Goal: Task Accomplishment & Management: Use online tool/utility

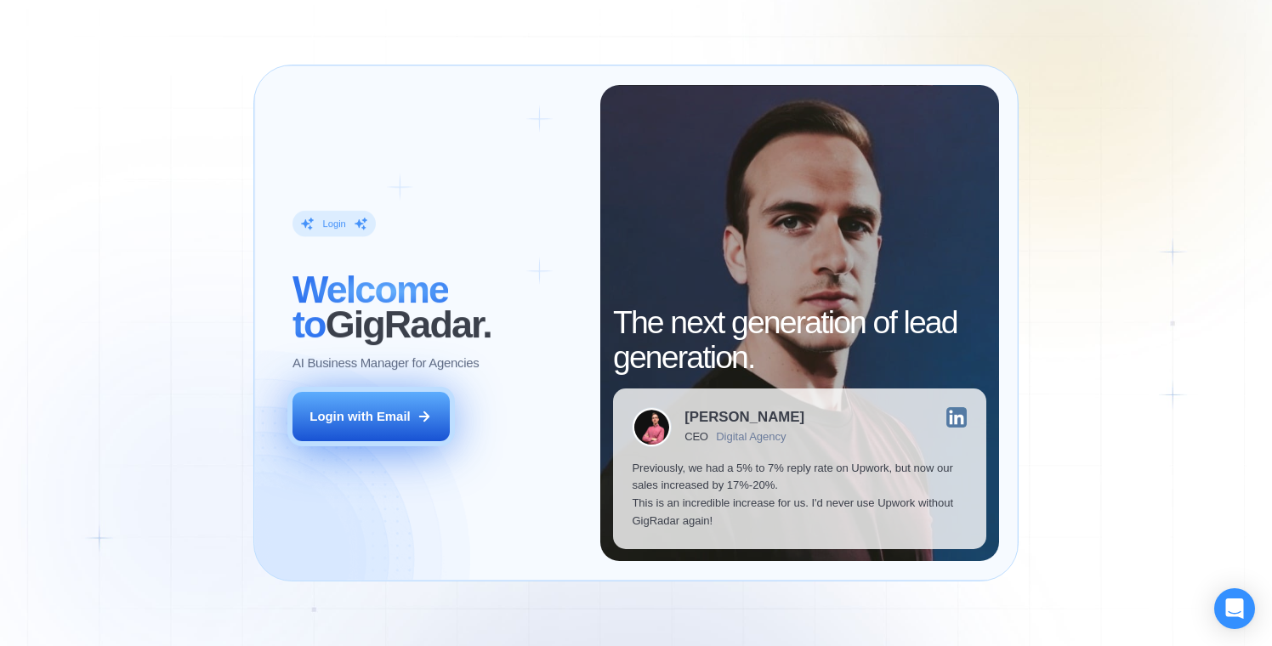
click at [395, 415] on div "Login with Email" at bounding box center [360, 417] width 100 height 18
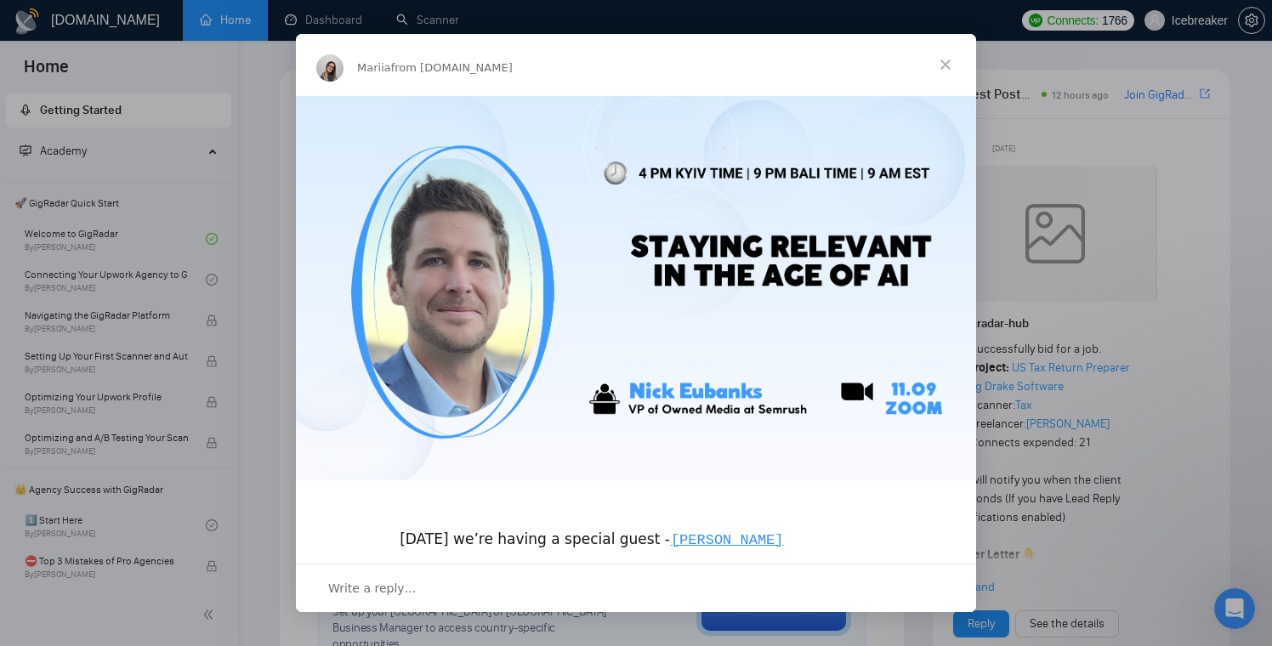
click at [948, 56] on span "Close" at bounding box center [945, 64] width 61 height 61
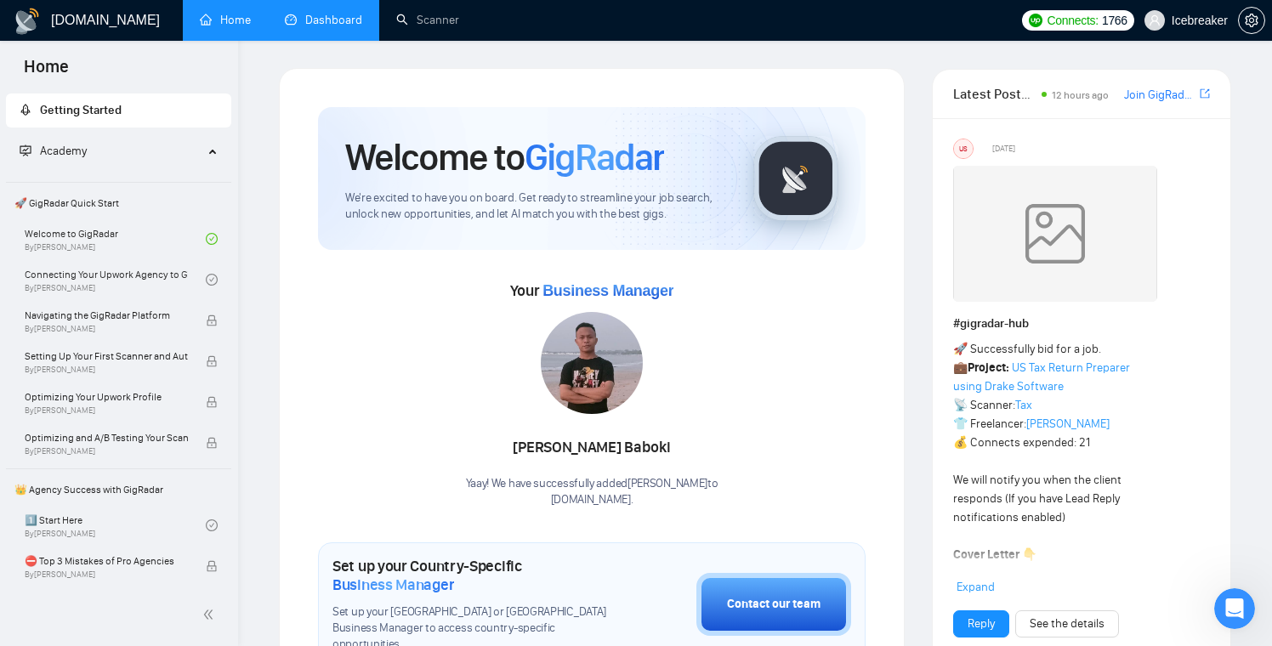
click at [355, 24] on link "Dashboard" at bounding box center [323, 20] width 77 height 14
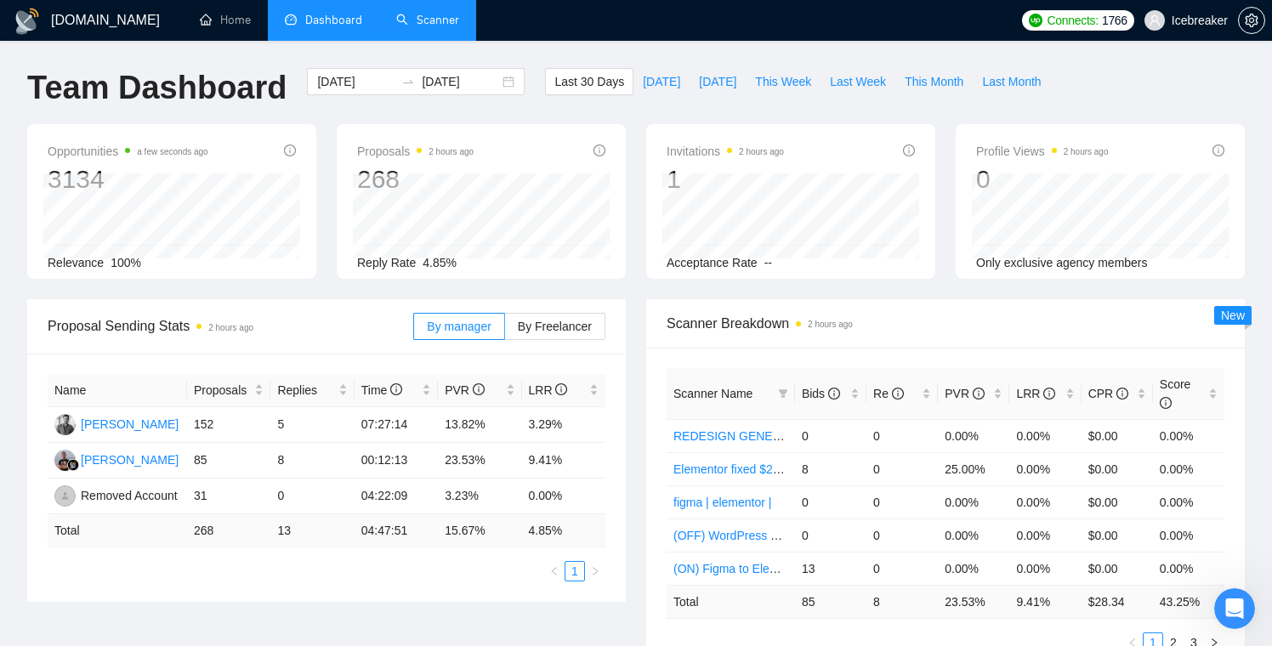
click at [444, 27] on link "Scanner" at bounding box center [427, 20] width 63 height 14
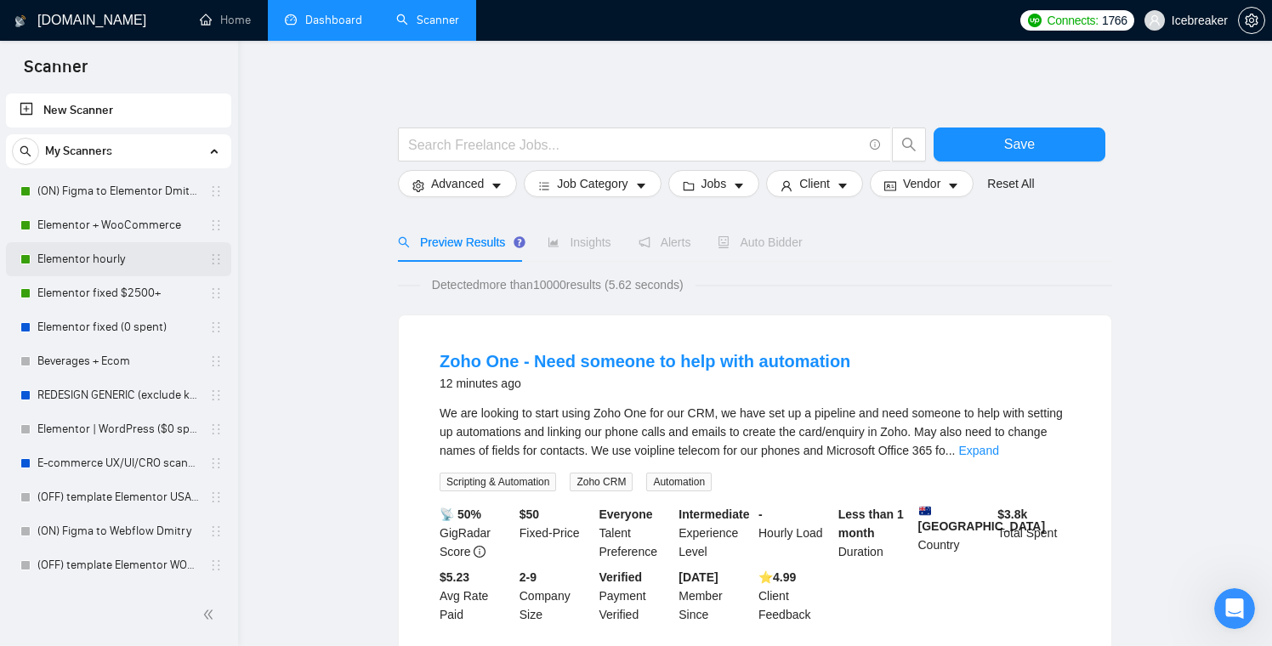
click at [124, 255] on link "Elementor hourly" at bounding box center [118, 259] width 162 height 34
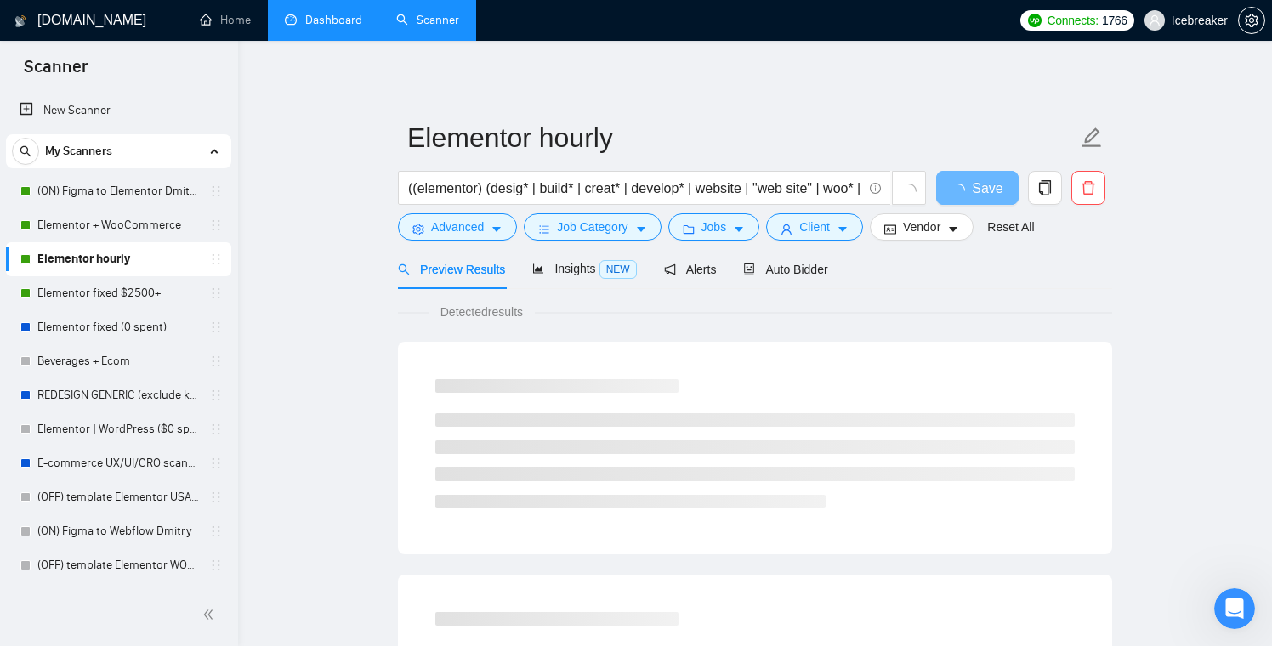
click at [806, 270] on span "Auto Bidder" at bounding box center [785, 270] width 84 height 14
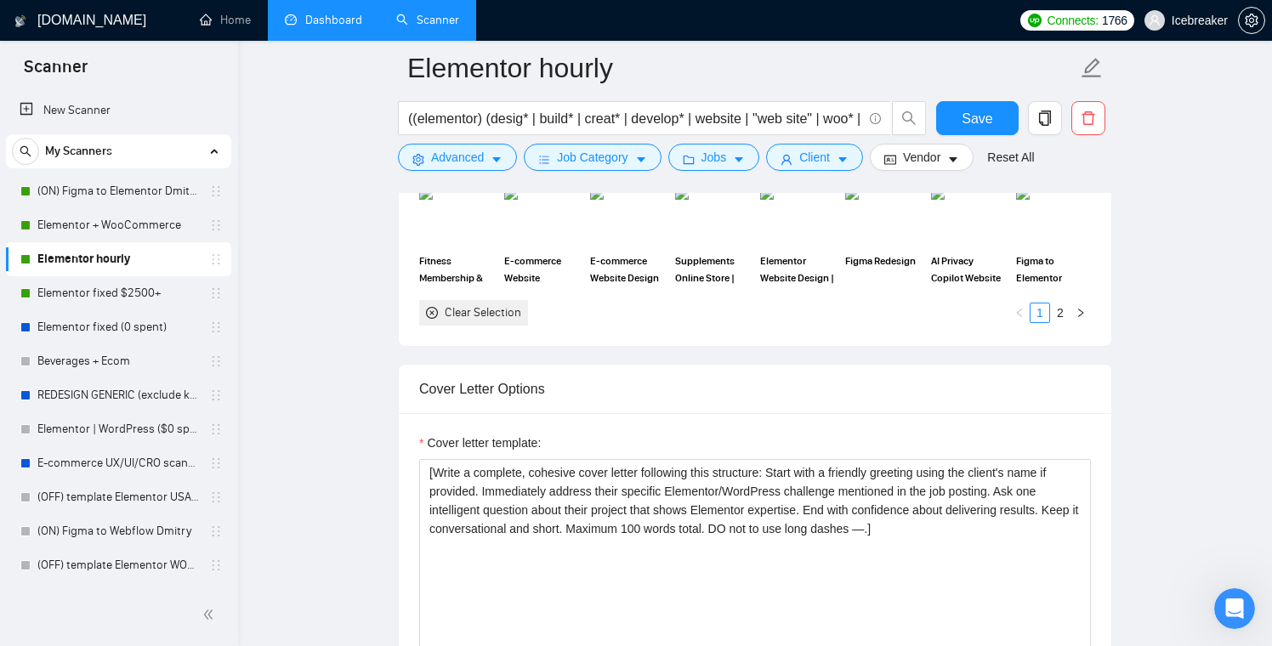
scroll to position [1796, 0]
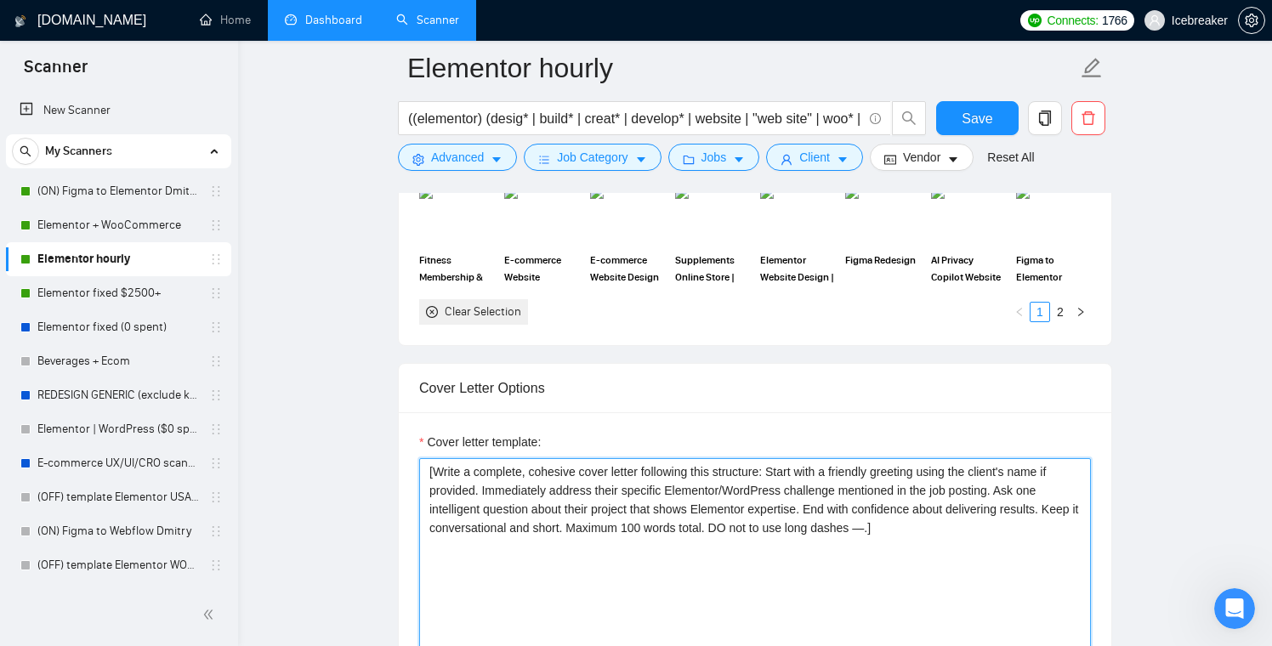
click at [683, 492] on textarea "[Write a complete, cohesive cover letter following this structure: Start with a…" at bounding box center [755, 649] width 672 height 383
click at [683, 491] on textarea "[Write a complete, cohesive cover letter following this structure: Start with a…" at bounding box center [755, 649] width 672 height 383
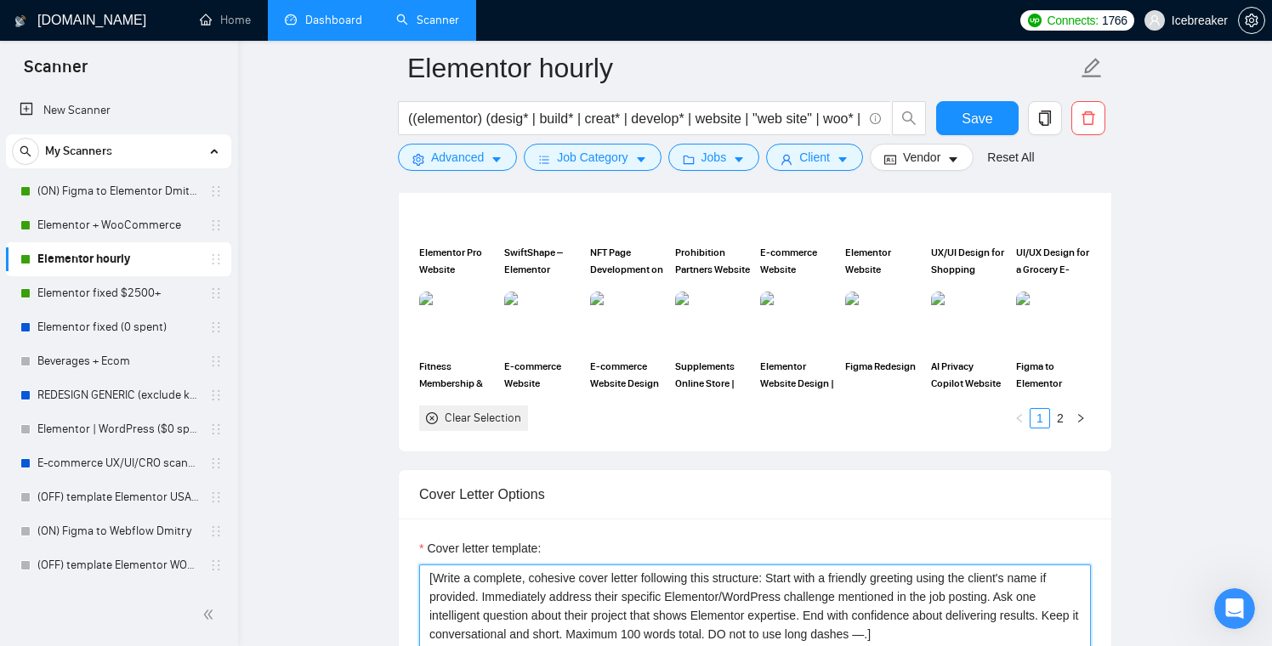
scroll to position [1197, 0]
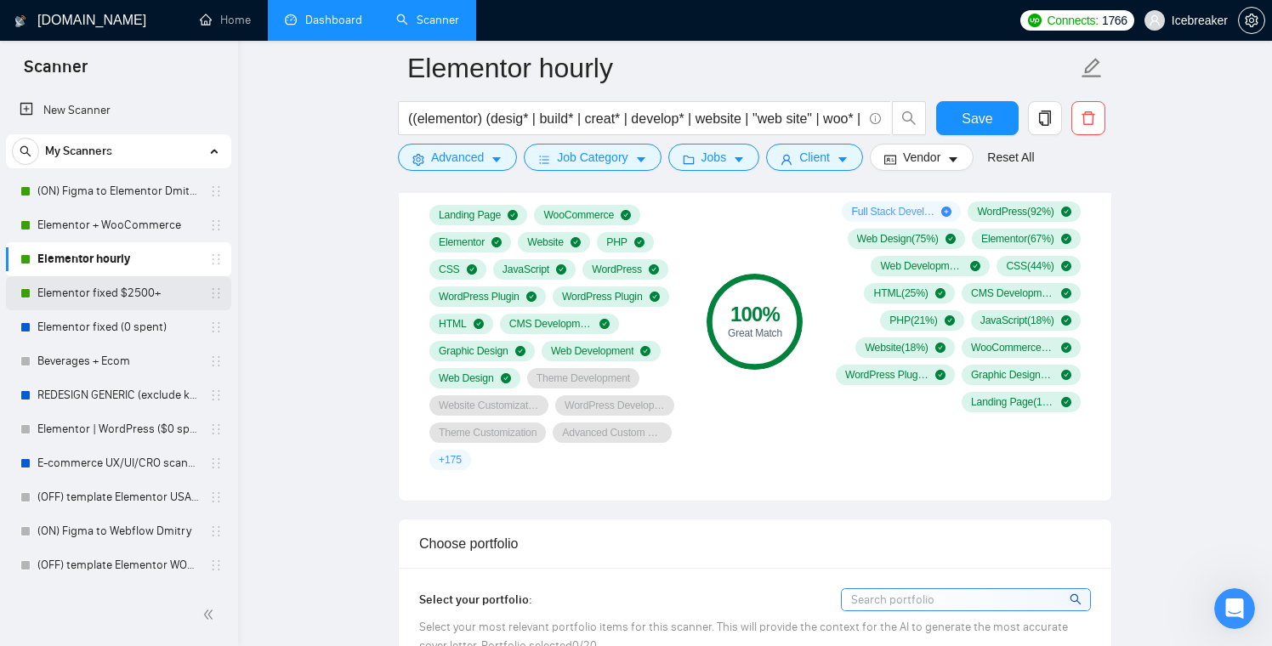
click at [128, 296] on link "Elementor fixed $2500+" at bounding box center [118, 293] width 162 height 34
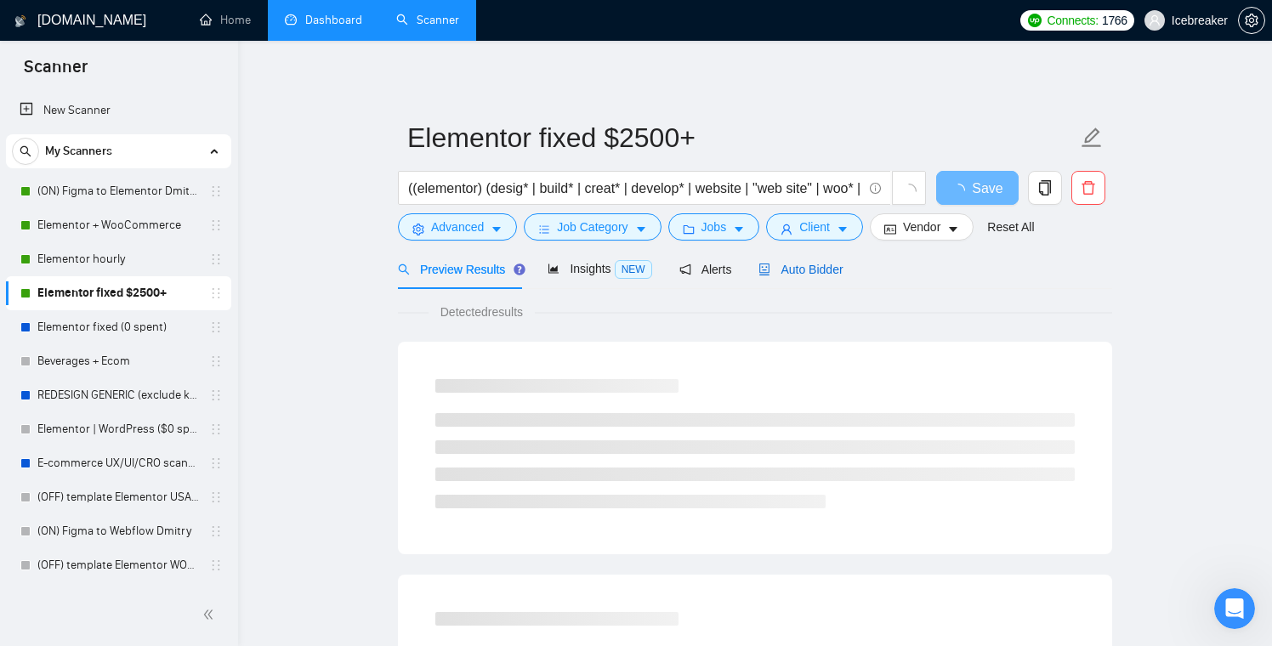
click at [835, 266] on span "Auto Bidder" at bounding box center [800, 270] width 84 height 14
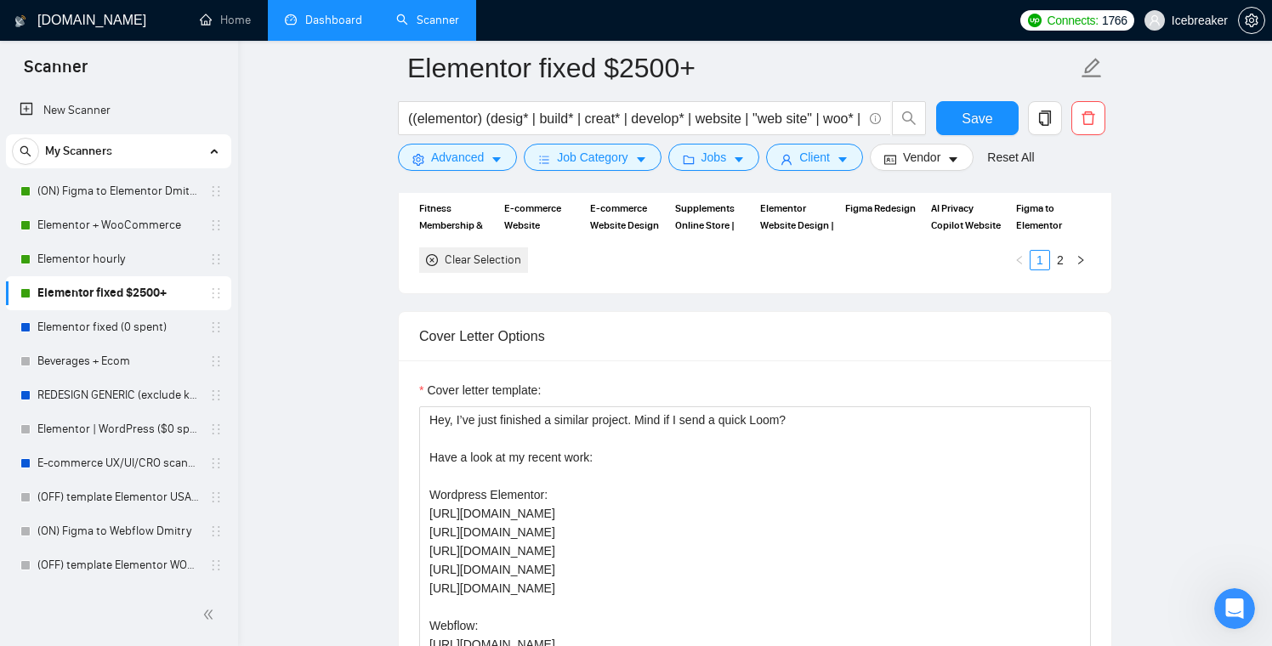
scroll to position [2033, 0]
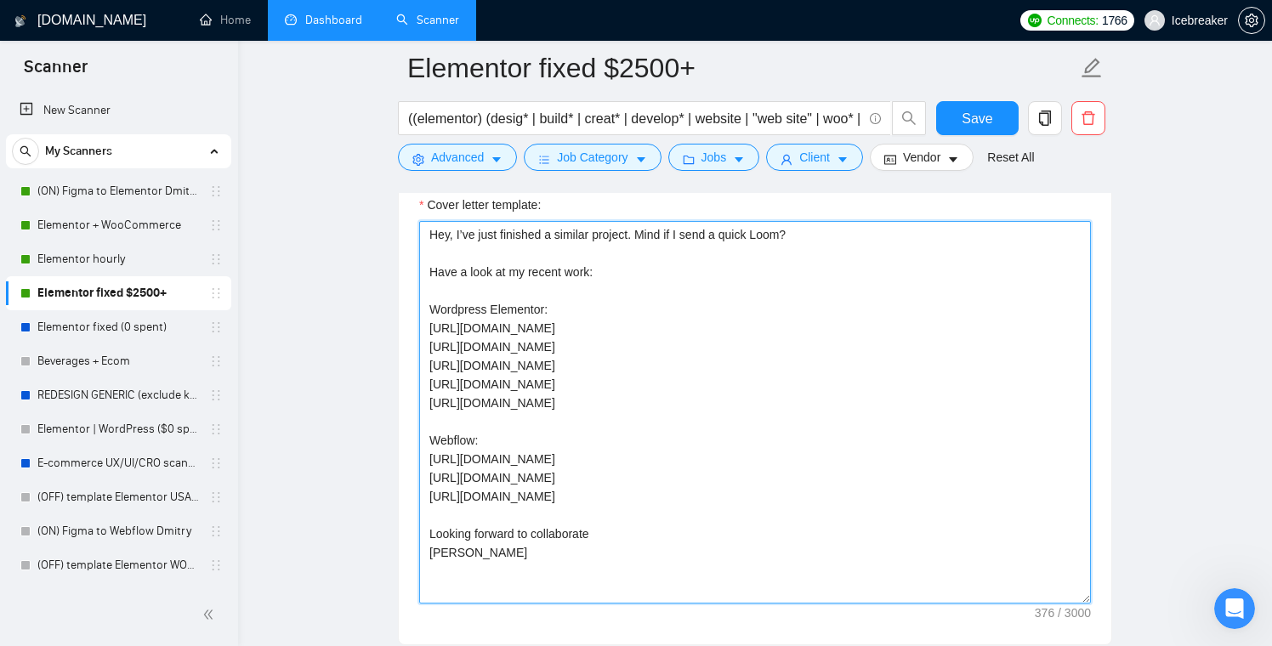
click at [702, 440] on textarea "Hey, I’ve just finished a similar project. Mind if I send a quick Loom? Have a …" at bounding box center [755, 412] width 672 height 383
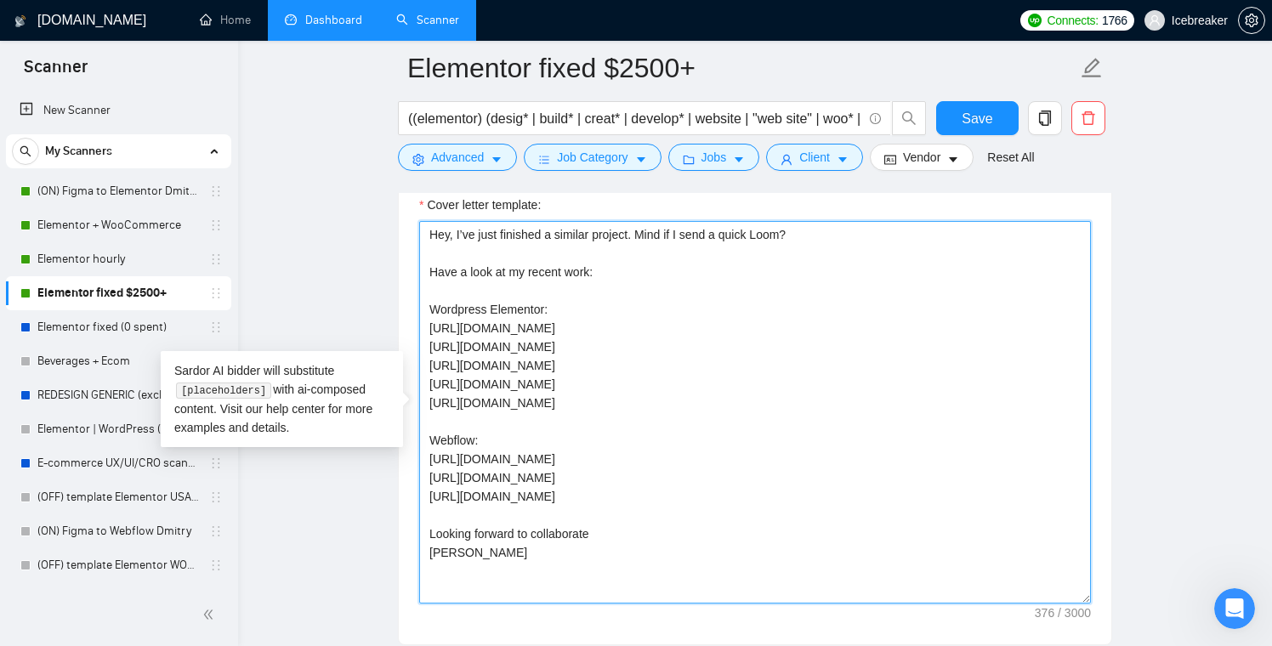
click at [704, 426] on textarea "Hey, I’ve just finished a similar project. Mind if I send a quick Loom? Have a …" at bounding box center [755, 412] width 672 height 383
click at [708, 417] on textarea "Hey, I’ve just finished a similar project. Mind if I send a quick Loom? Have a …" at bounding box center [755, 412] width 672 height 383
drag, startPoint x: 687, startPoint y: 435, endPoint x: 414, endPoint y: 229, distance: 342.3
click at [414, 229] on div "Cover letter template: Hey, I’ve just finished a similar project. Mind if I sen…" at bounding box center [755, 409] width 713 height 469
click at [493, 280] on textarea "Hey, I’ve just finished a similar project. Mind if I send a quick Loom? Have a …" at bounding box center [755, 412] width 672 height 383
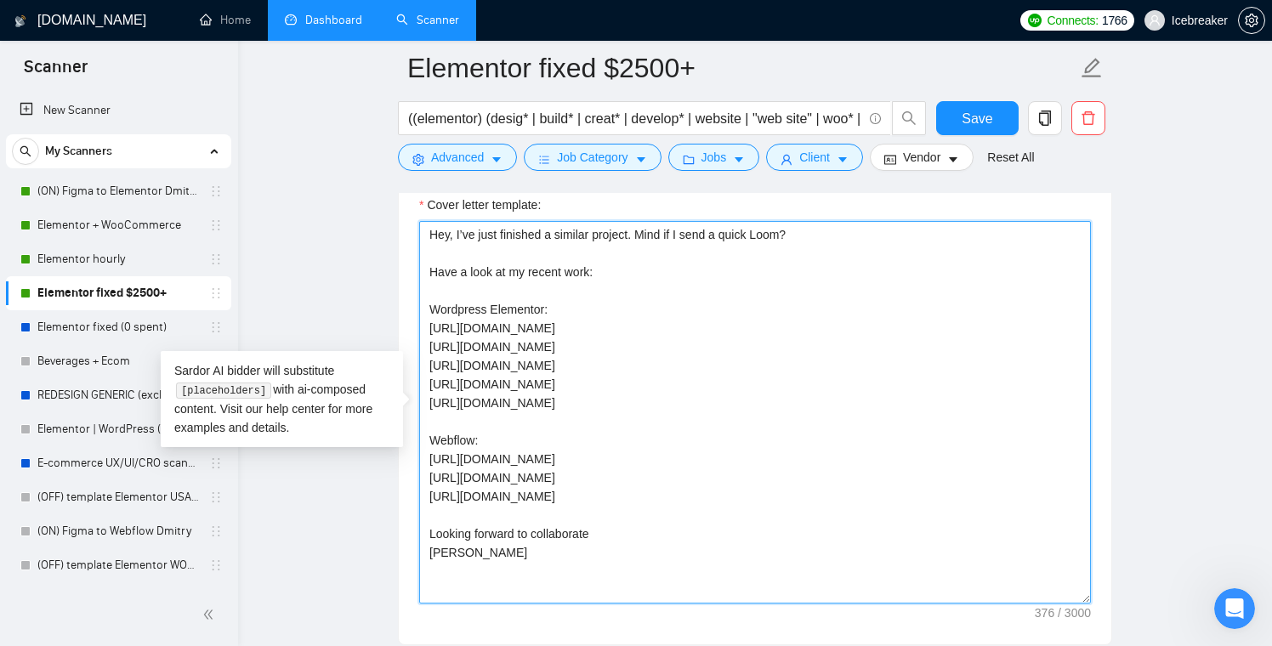
drag, startPoint x: 588, startPoint y: 413, endPoint x: 403, endPoint y: 242, distance: 252.1
click at [404, 243] on div "Cover letter template: Hey, I’ve just finished a similar project. Mind if I sen…" at bounding box center [755, 409] width 713 height 469
drag, startPoint x: 570, startPoint y: 570, endPoint x: 333, endPoint y: 151, distance: 481.2
click at [333, 151] on main "Elementor fixed $2500+ ((elementor) (desig* | build* | creat* | develop* | webs…" at bounding box center [755, 567] width 980 height 5065
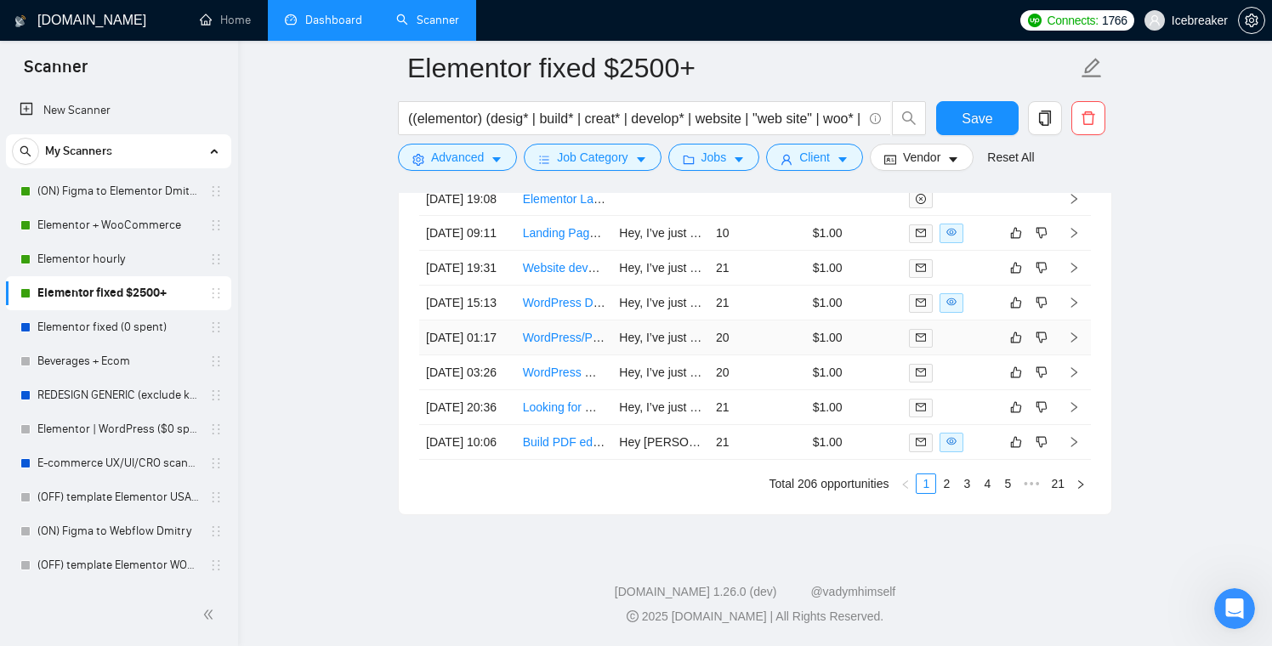
scroll to position [4654, 0]
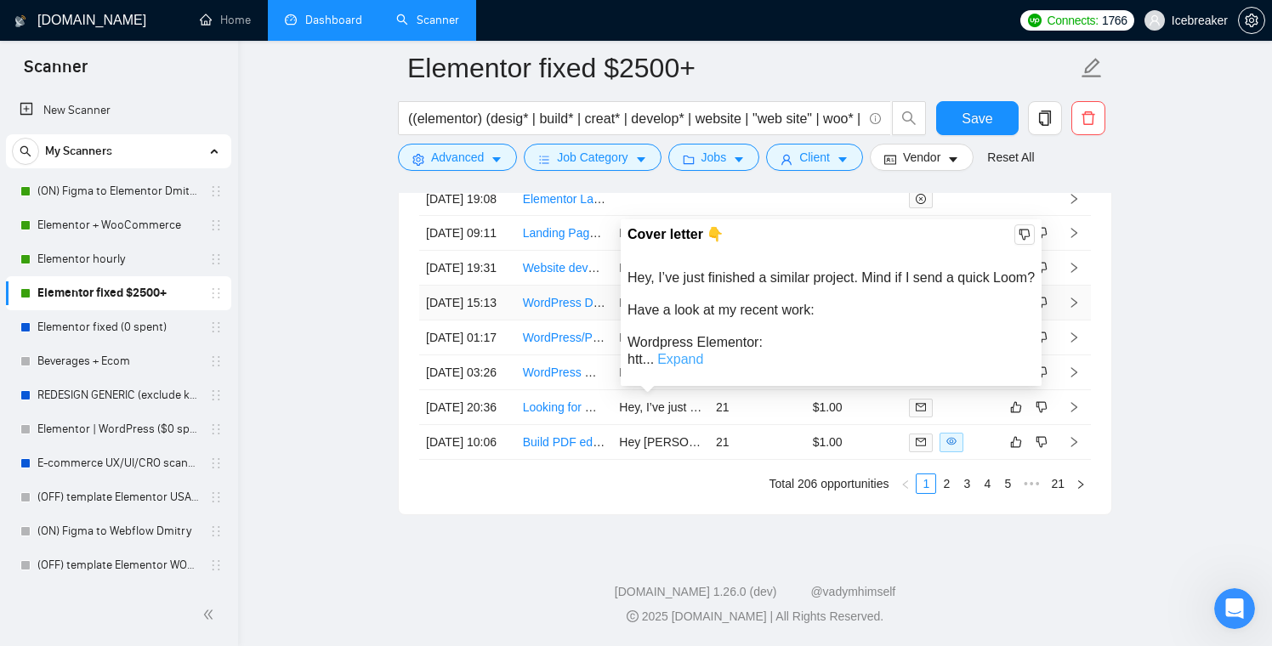
click at [674, 352] on link "Expand" at bounding box center [680, 359] width 46 height 14
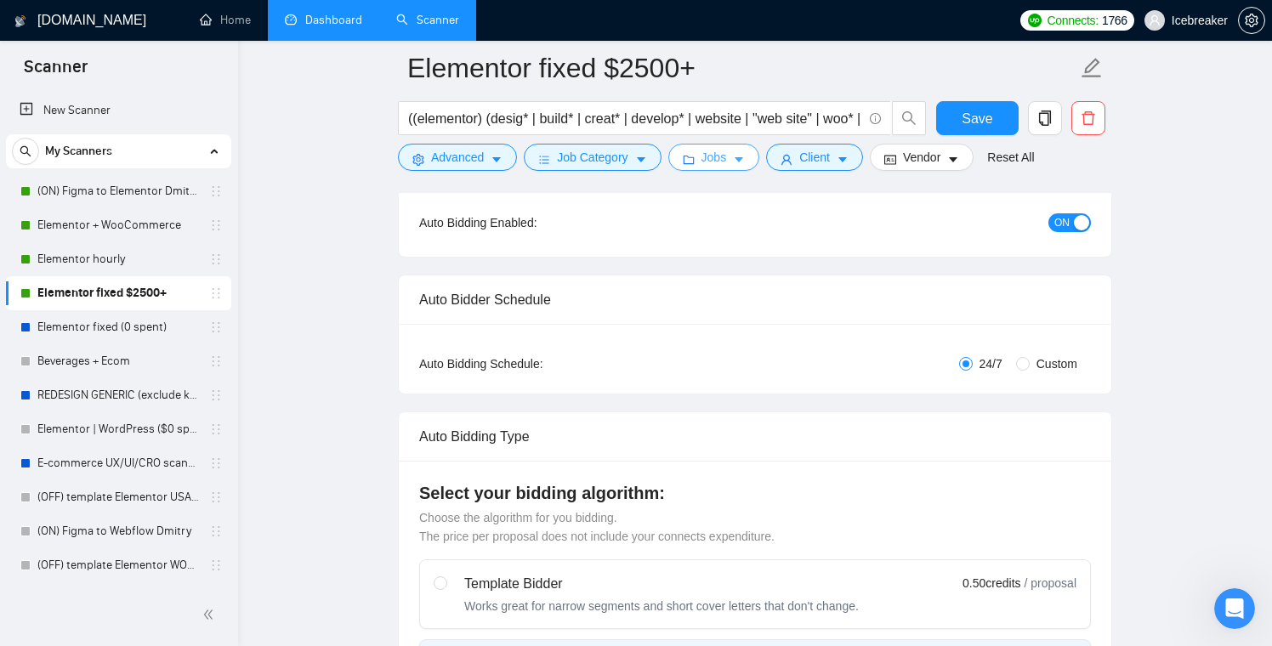
scroll to position [174, 0]
